Goal: Use online tool/utility: Utilize a website feature to perform a specific function

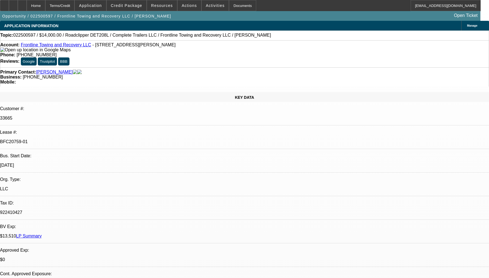
select select "0"
select select "2"
select select "0"
select select "2"
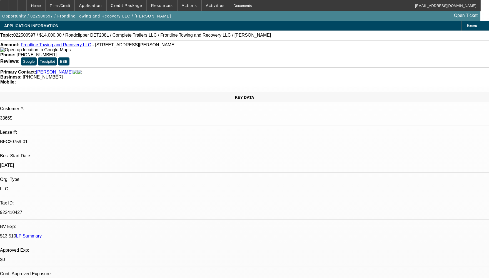
select select "0"
select select "2"
select select "0.1"
select select "0"
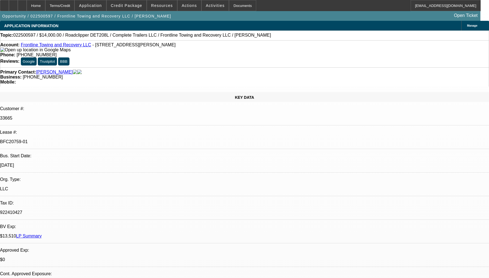
select select "2"
select select "0.1"
select select "1"
select select "2"
select select "6"
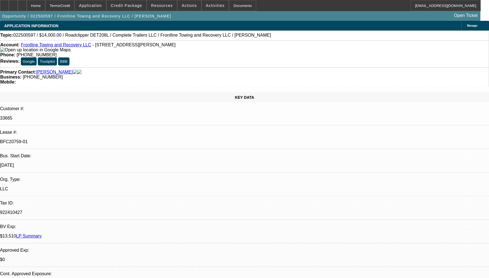
select select "1"
select select "2"
select select "6"
select select "1"
select select "2"
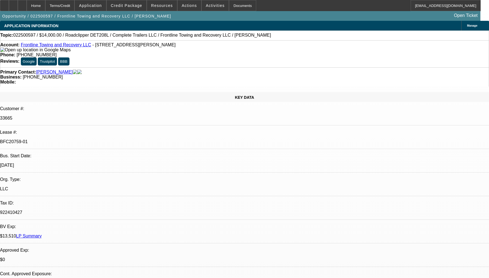
select select "4"
select select "1"
select select "2"
select select "4"
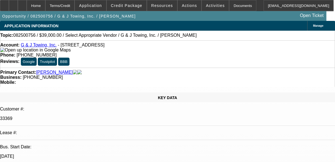
select select "0"
select select "2"
select select "0.1"
select select "4"
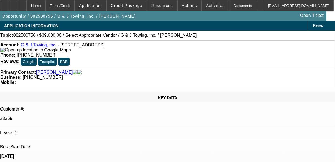
scroll to position [245, 0]
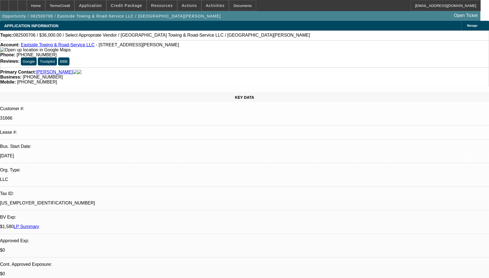
select select "0"
select select "2"
select select "0.1"
select select "4"
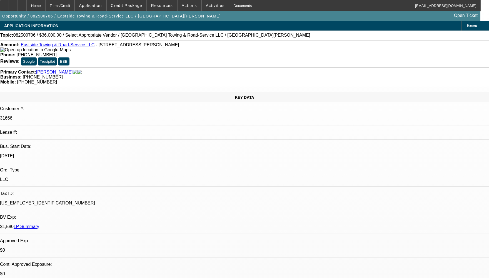
scroll to position [250, 0]
